Goal: Task Accomplishment & Management: Use online tool/utility

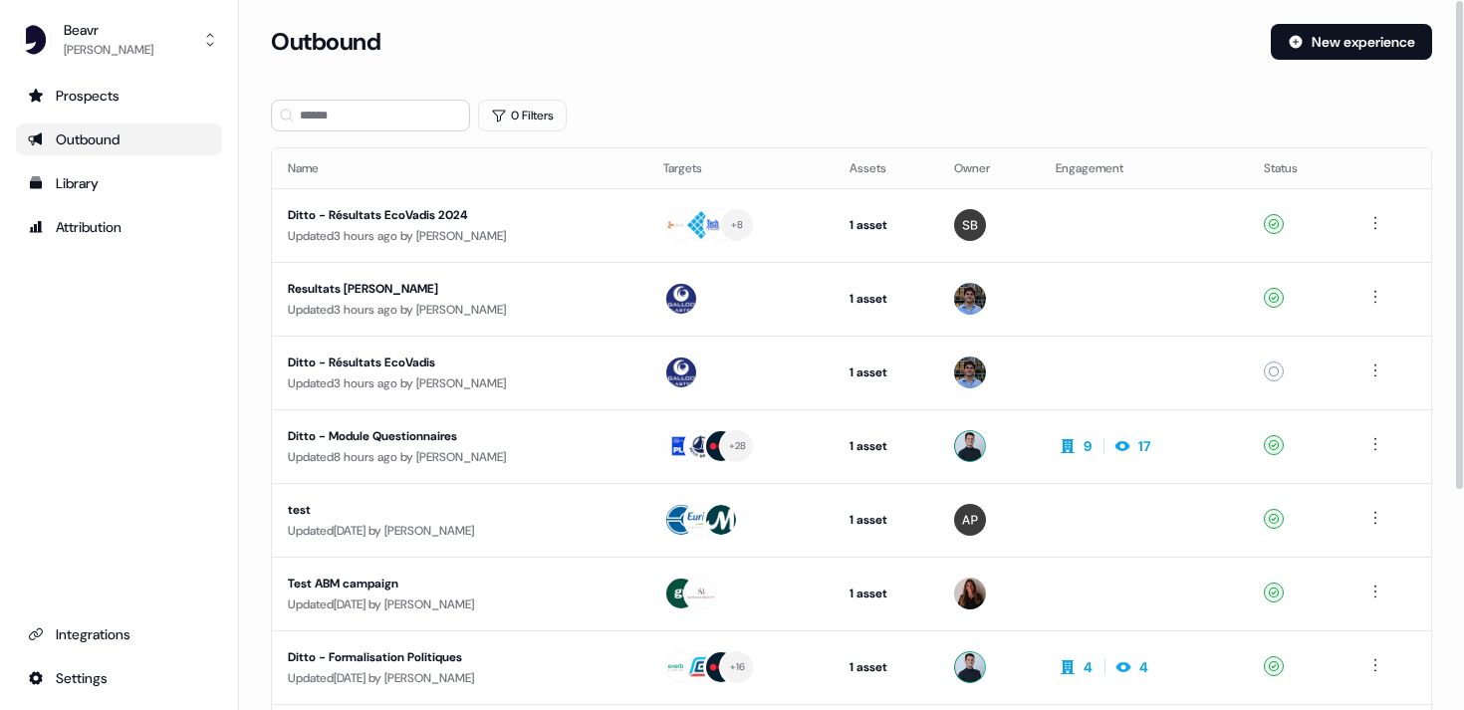
drag, startPoint x: 365, startPoint y: 84, endPoint x: 365, endPoint y: 102, distance: 17.9
click at [365, 84] on section "Loading... Outbound New experience 0 Filters Name Targets Assets Owner Engageme…" at bounding box center [851, 527] width 1225 height 1006
click at [365, 114] on input at bounding box center [370, 116] width 199 height 32
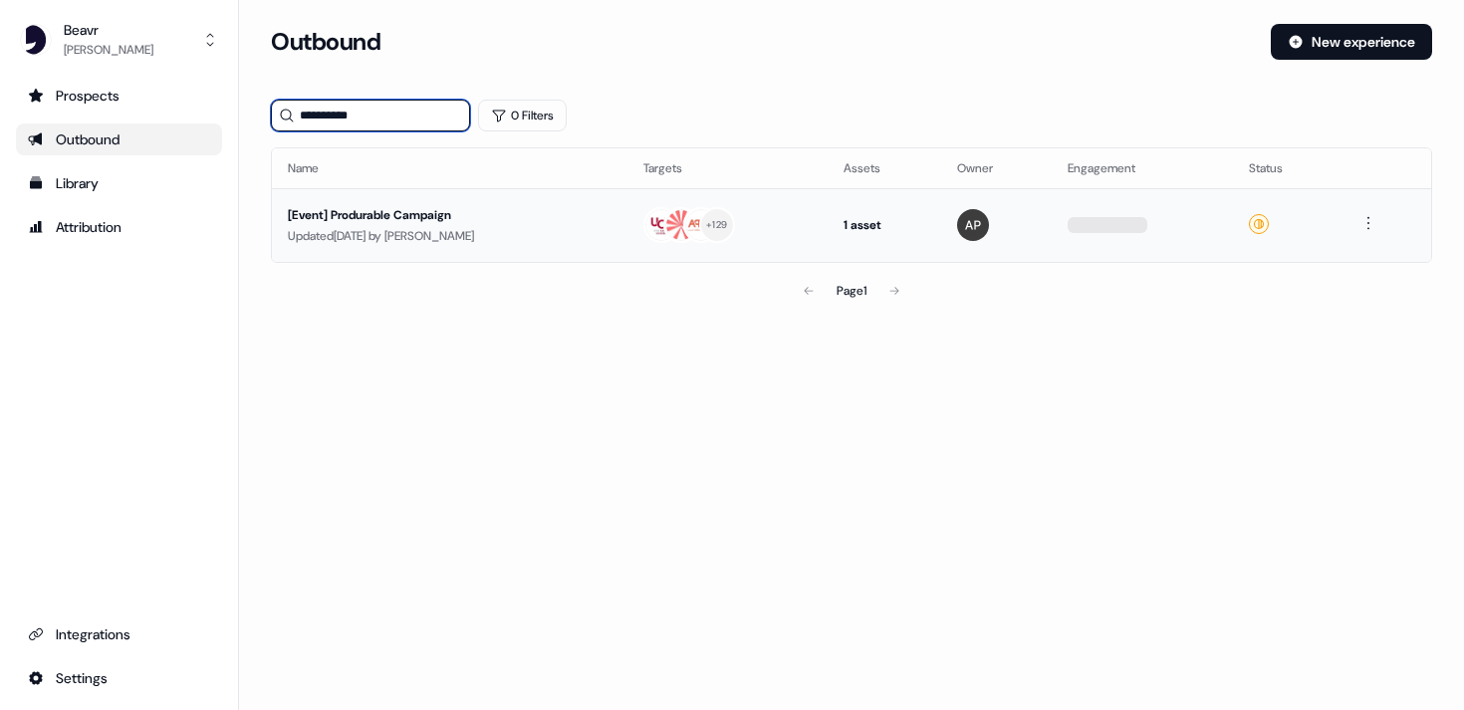
type input "**********"
click at [412, 220] on div "[Event] Produrable Campaign" at bounding box center [450, 215] width 324 height 20
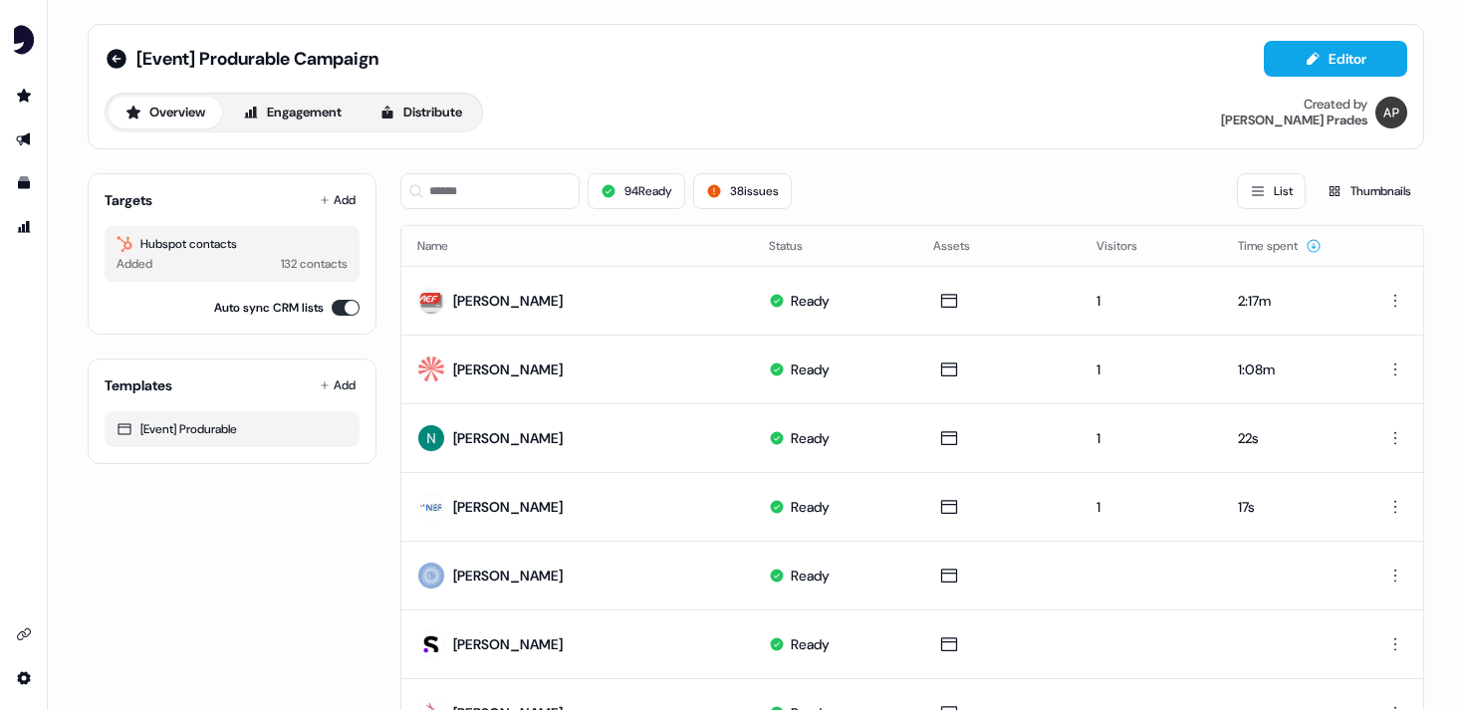
click at [1303, 78] on div "[Event] Produrable Campaign Editor Overview Engagement Distribute Created by [P…" at bounding box center [756, 87] width 1303 height 92
click at [1305, 57] on icon at bounding box center [1313, 59] width 16 height 16
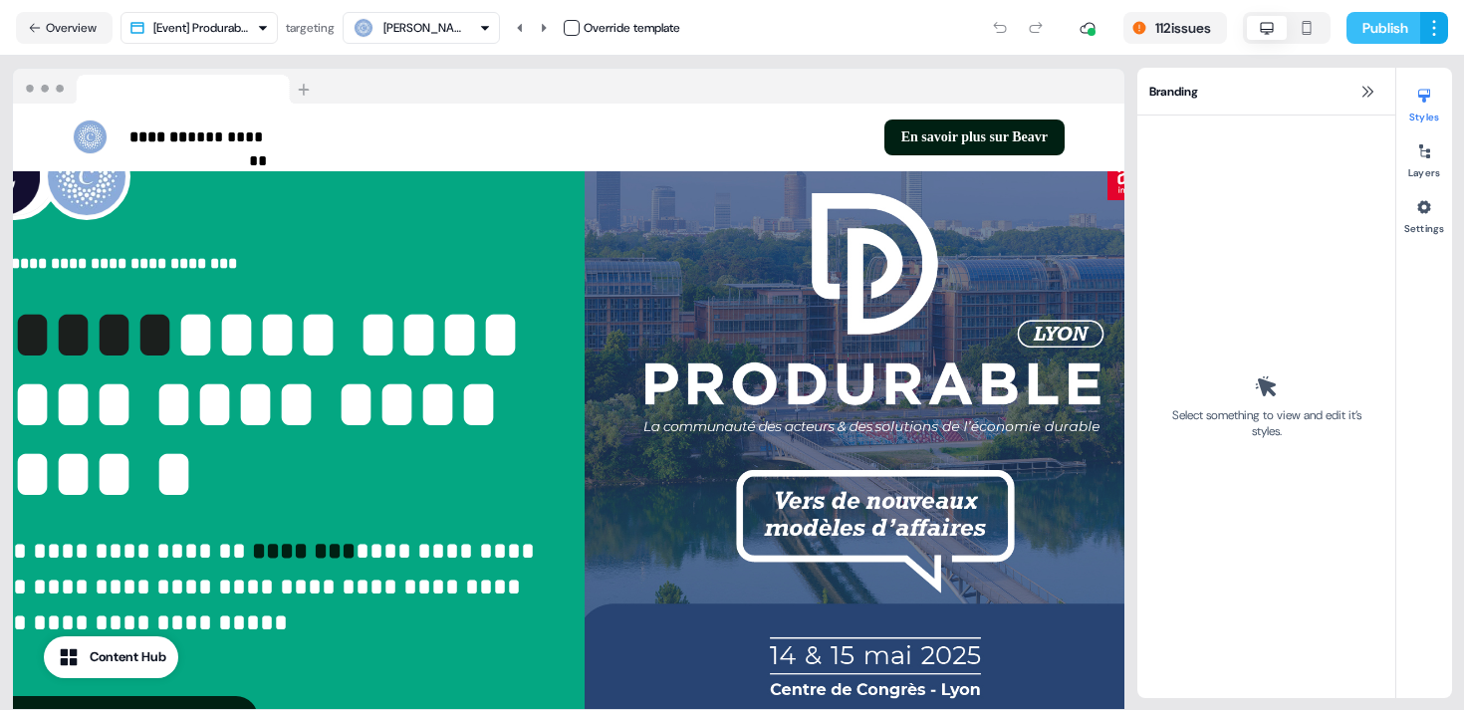
scroll to position [77, 0]
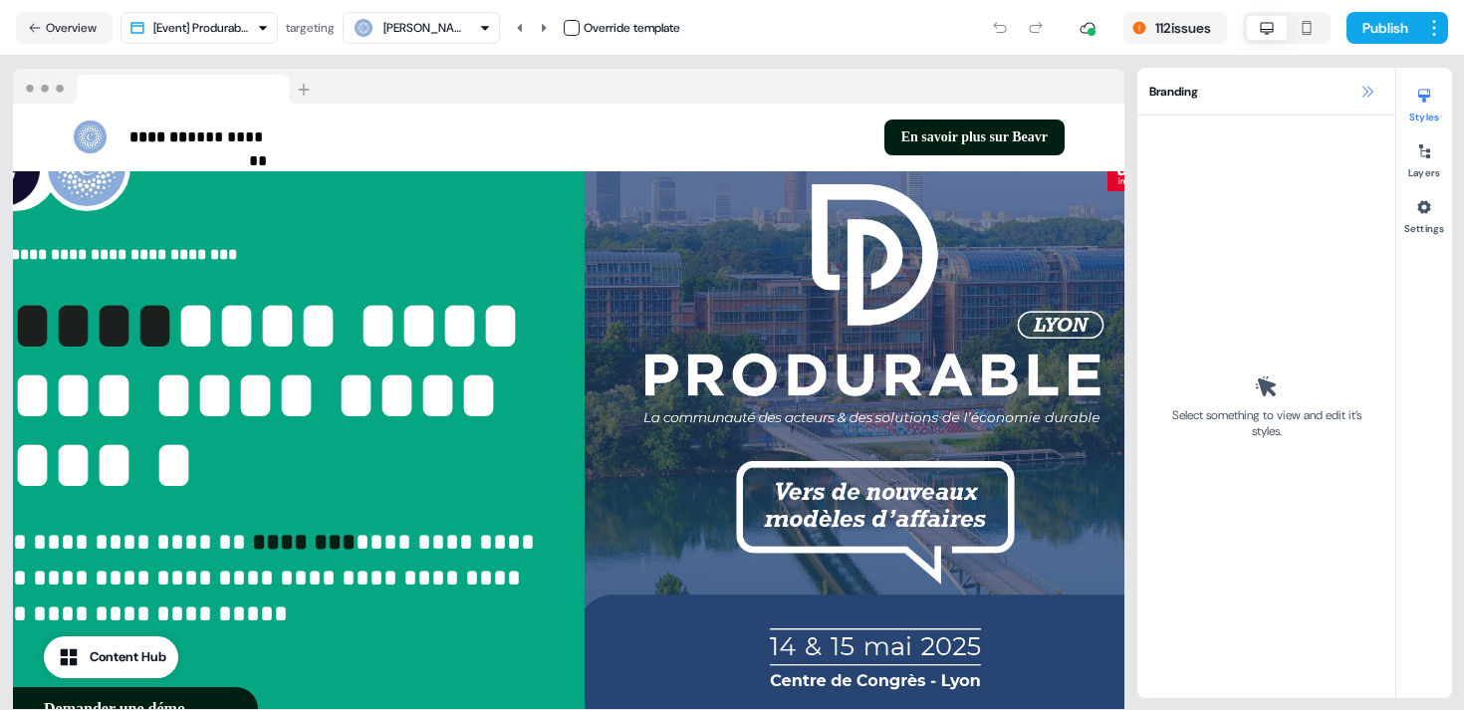
click at [1366, 82] on button at bounding box center [1368, 92] width 24 height 24
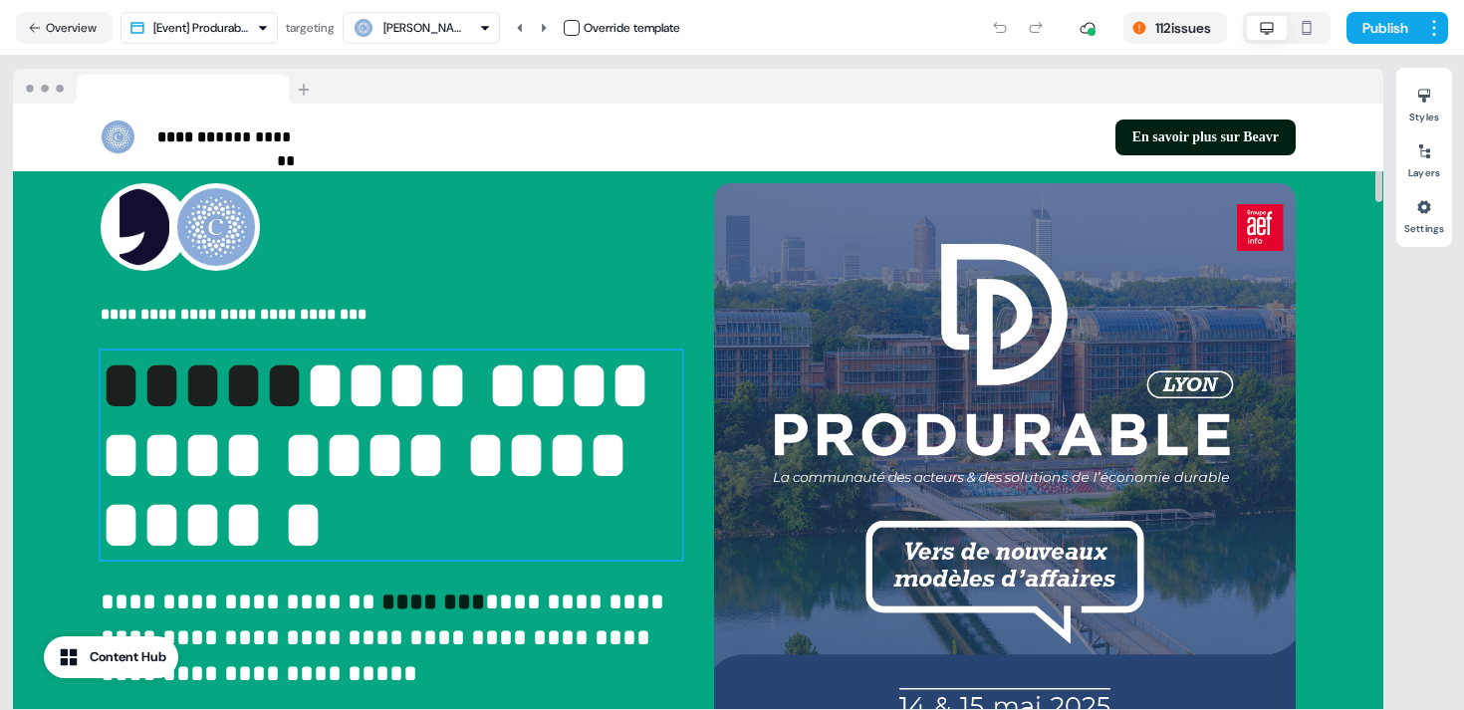
scroll to position [4, 0]
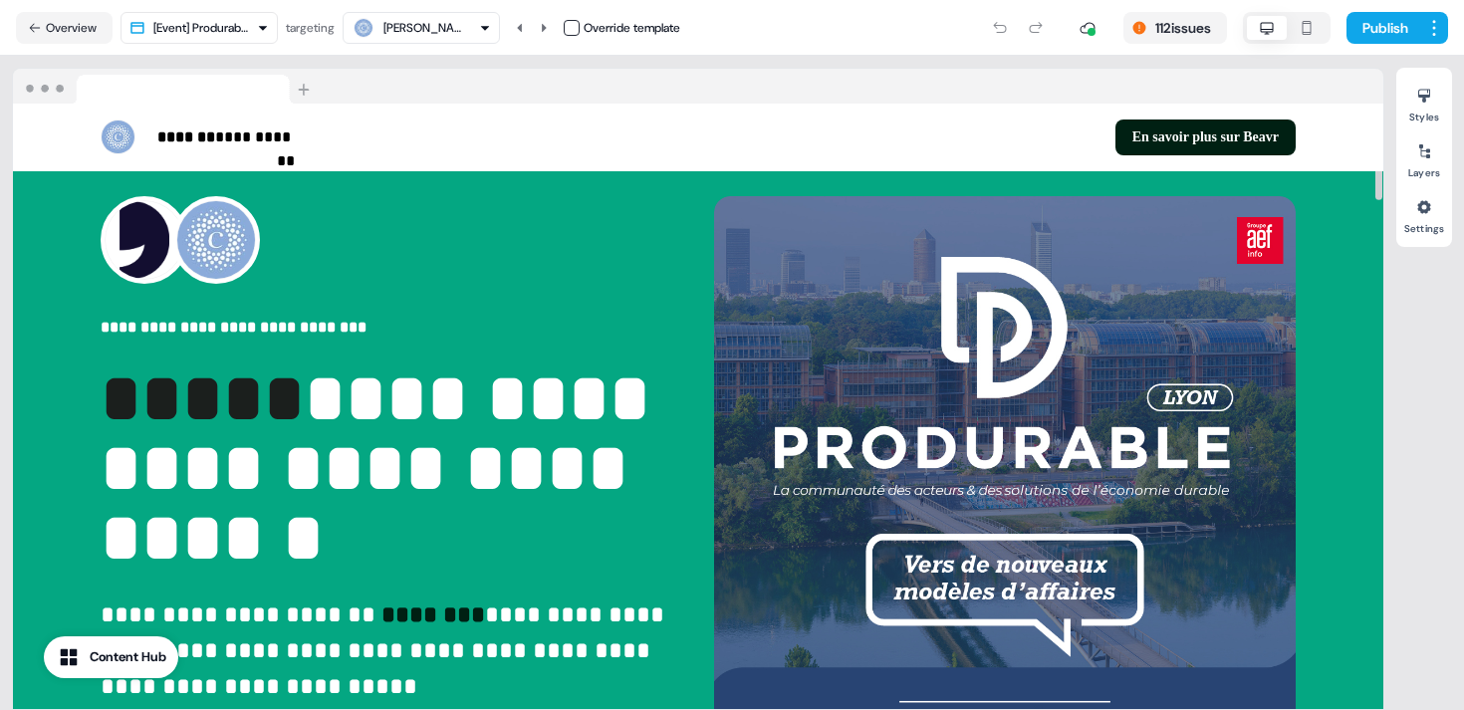
click at [197, 28] on html "**********" at bounding box center [732, 355] width 1464 height 710
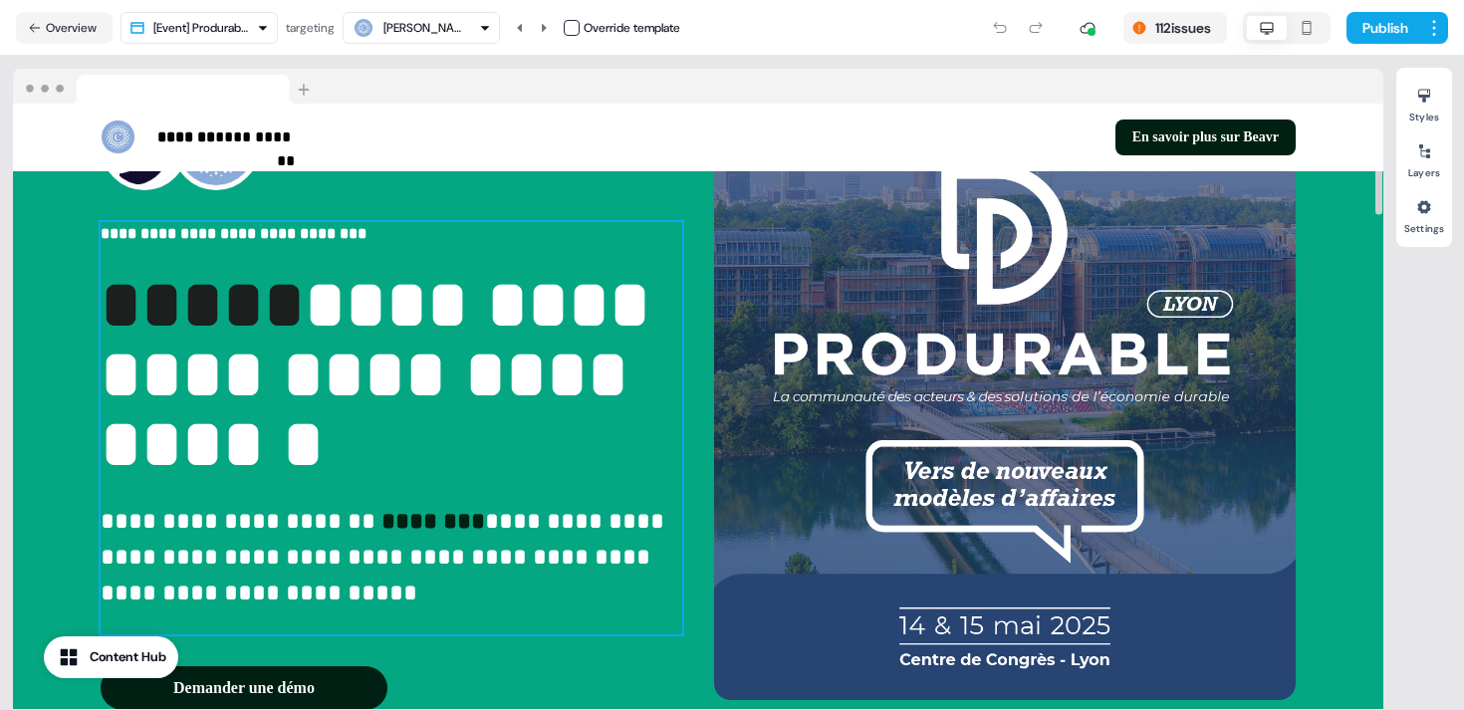
scroll to position [0, 0]
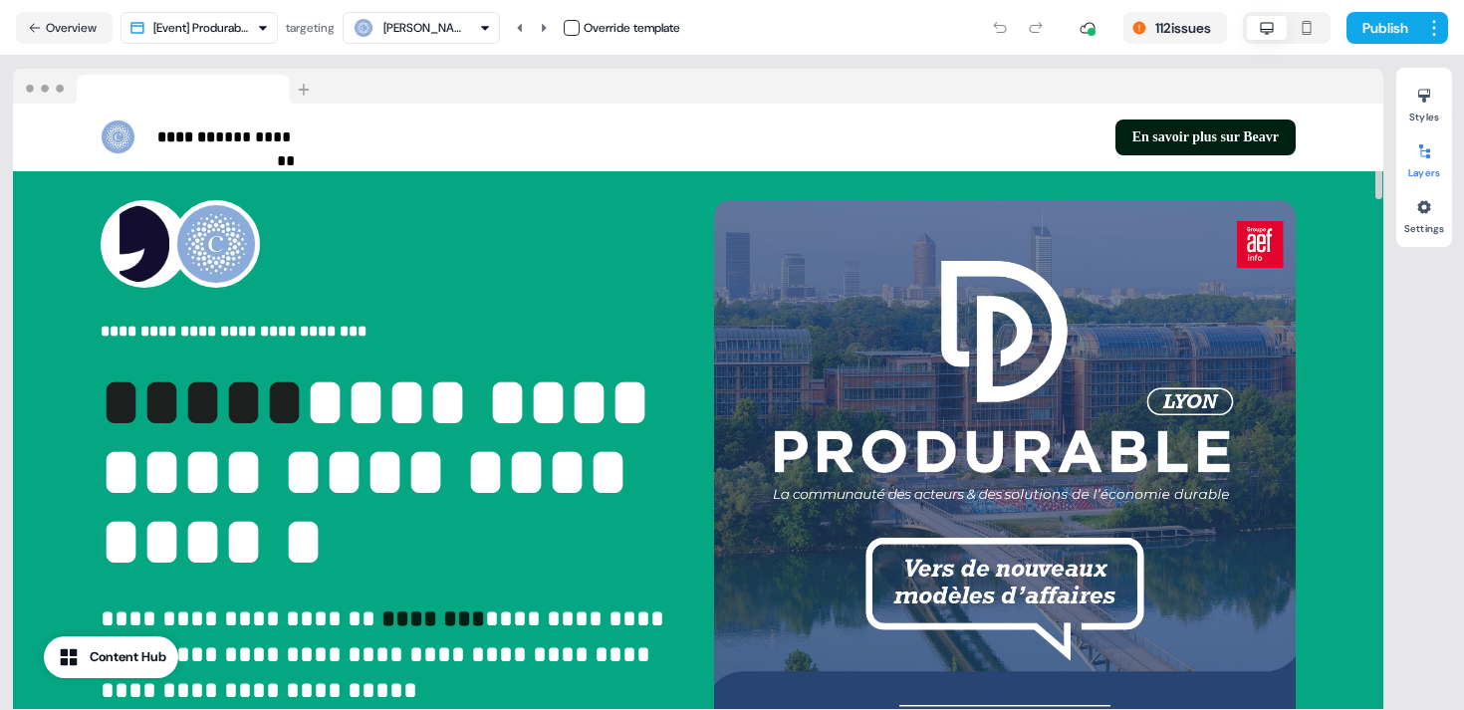
click at [1429, 163] on div at bounding box center [1425, 151] width 32 height 32
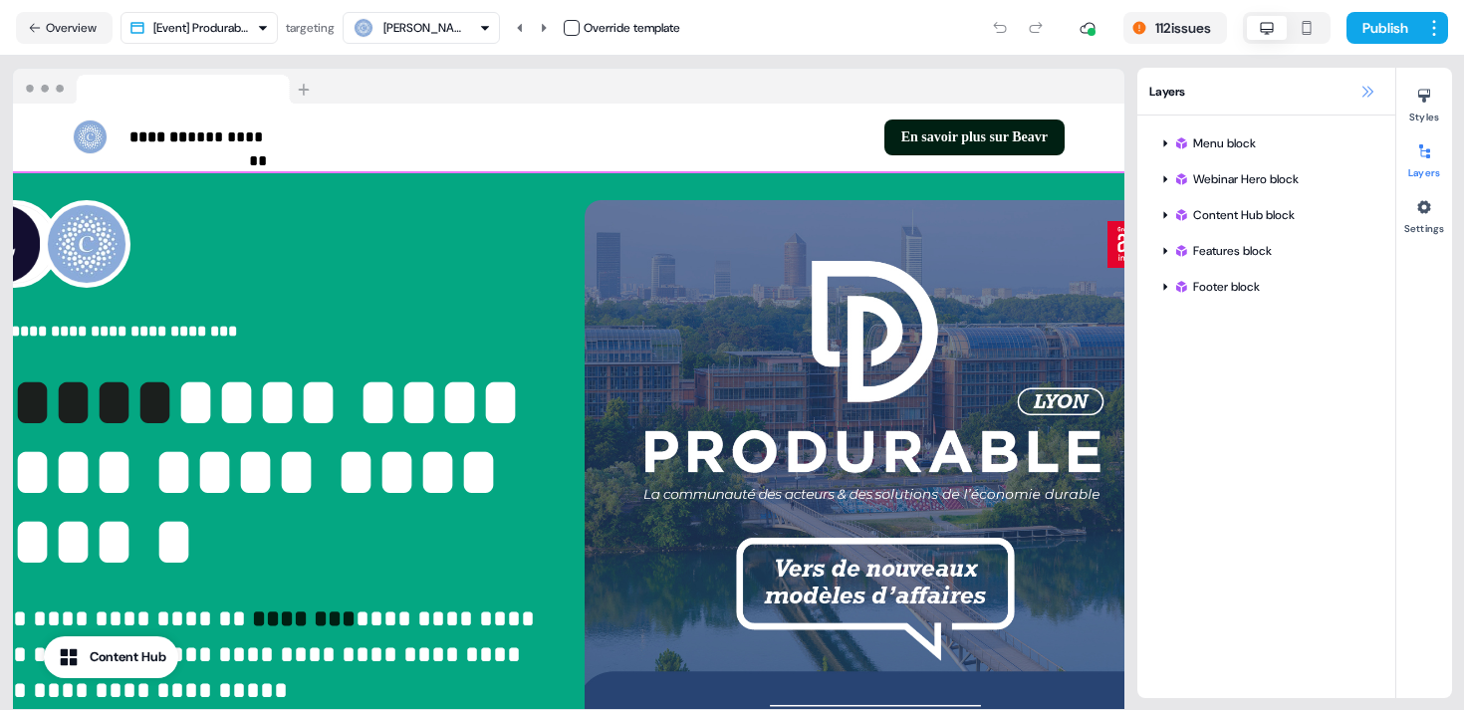
click at [1369, 92] on icon at bounding box center [1368, 92] width 16 height 16
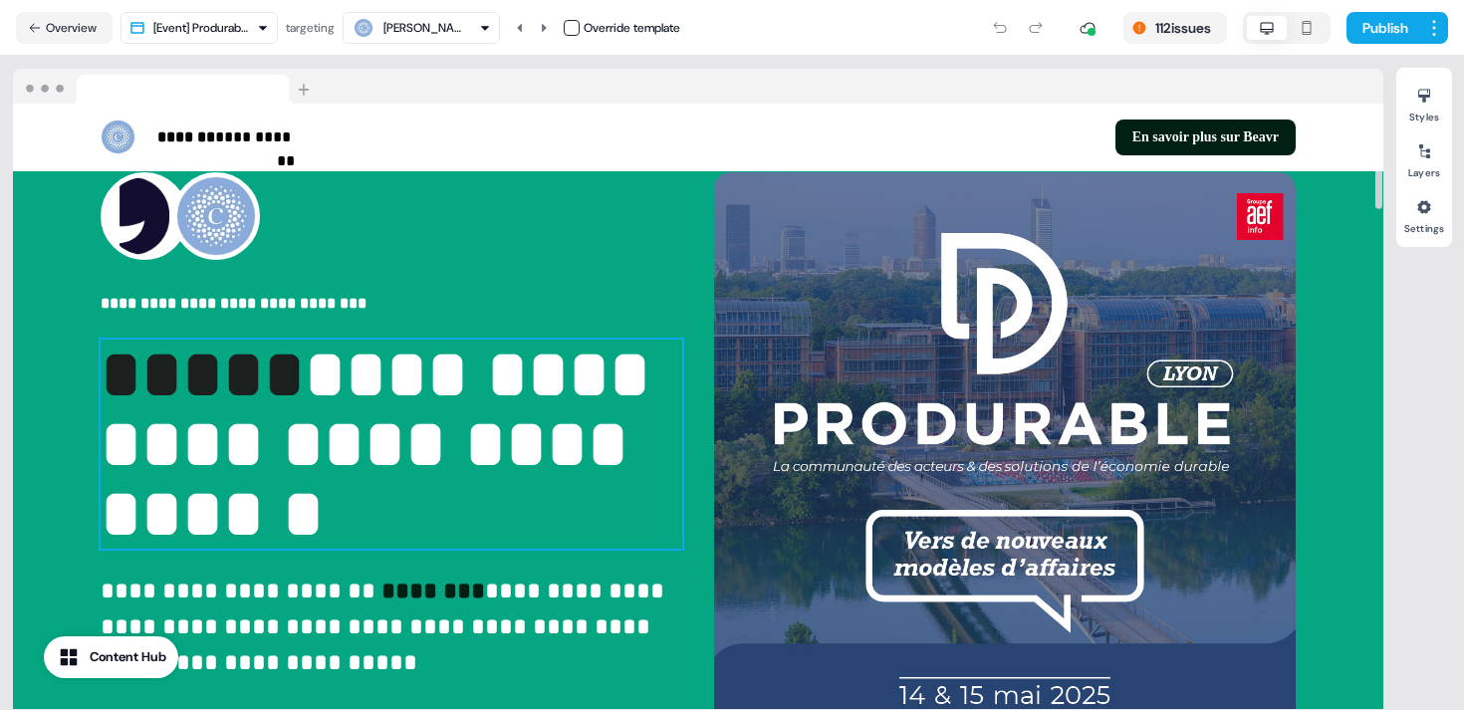
scroll to position [72, 0]
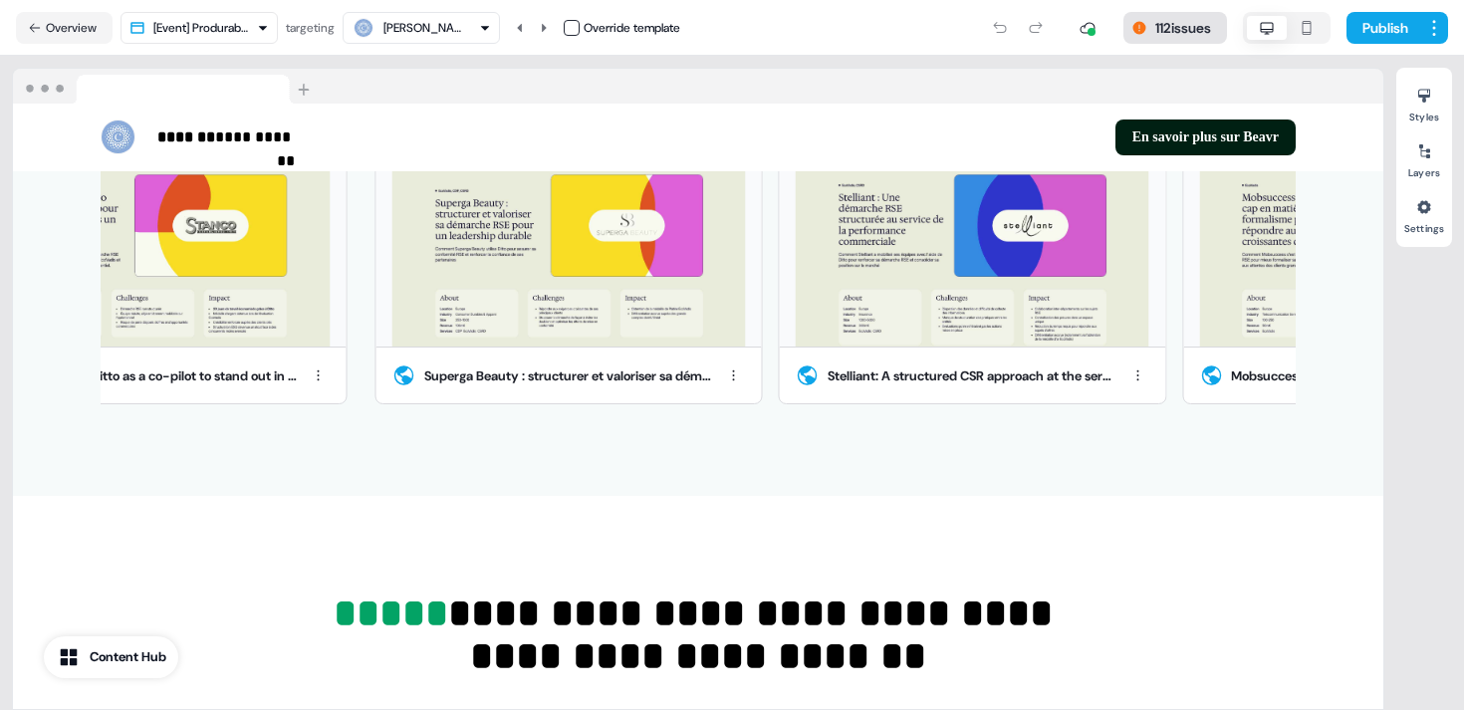
click at [1143, 22] on button "112 issues" at bounding box center [1176, 28] width 104 height 32
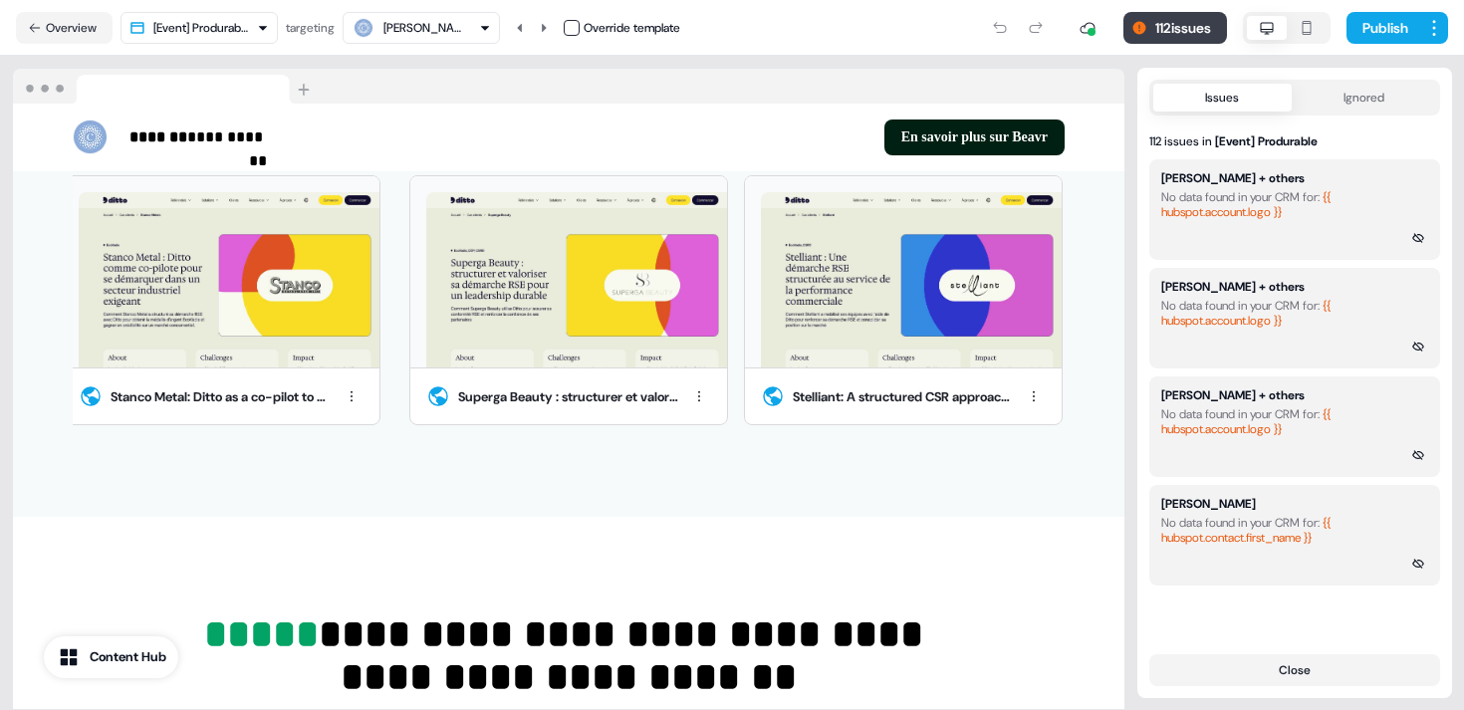
scroll to position [996, 0]
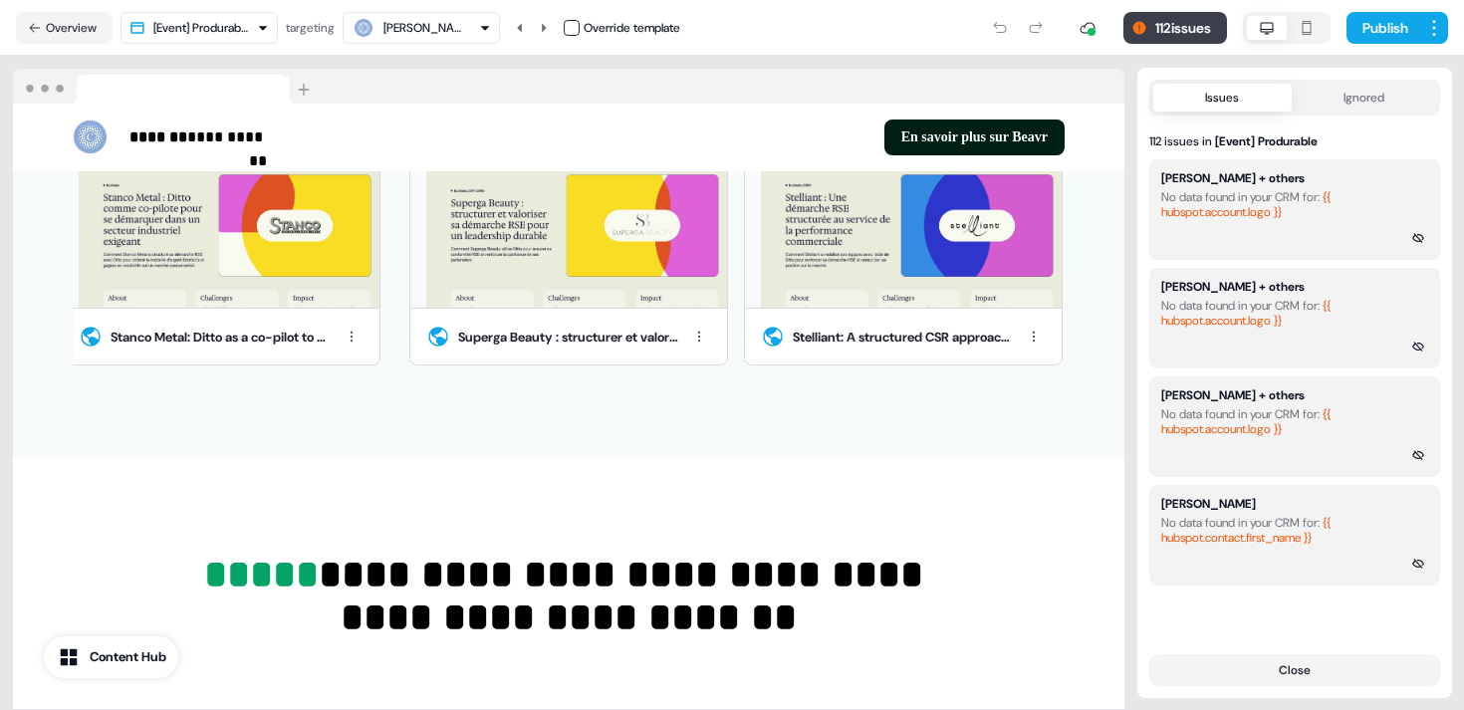
click at [1143, 22] on button "112 issues" at bounding box center [1176, 28] width 104 height 32
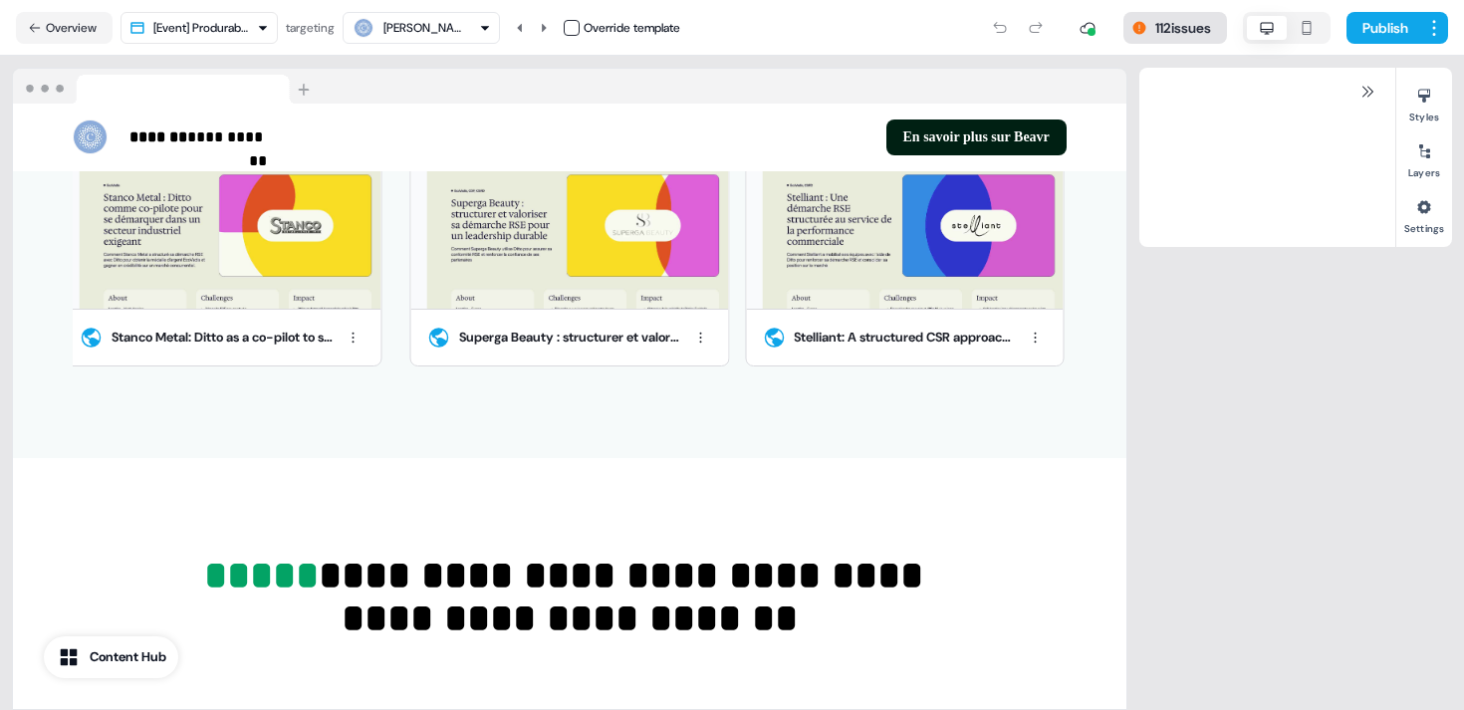
scroll to position [936, 0]
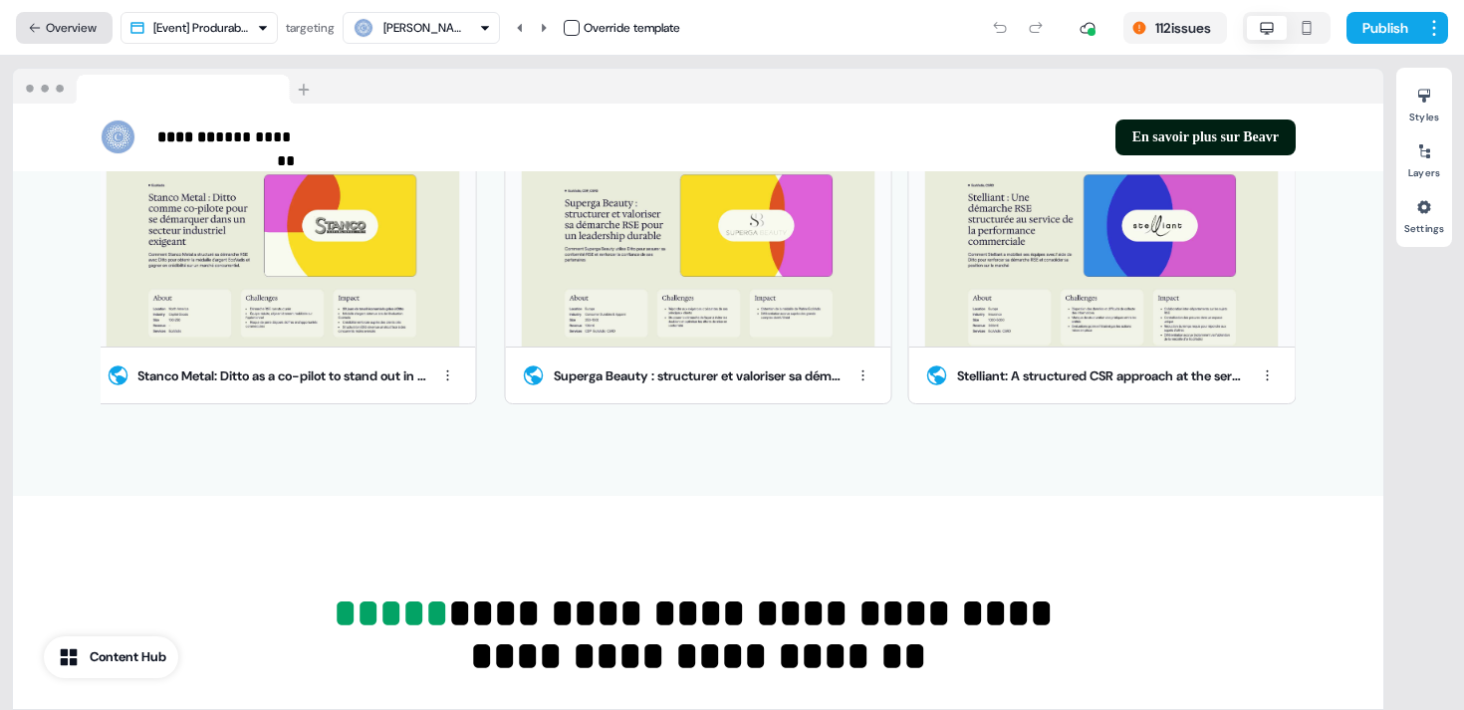
click at [69, 18] on button "Overview" at bounding box center [64, 28] width 97 height 32
